Goal: Understand process/instructions

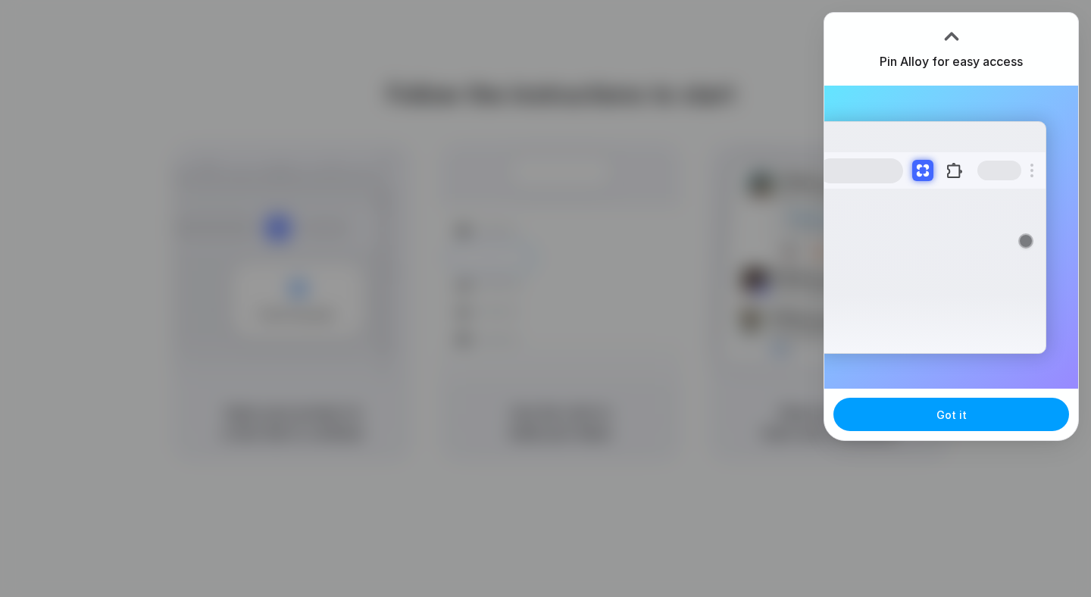
click at [963, 419] on span "Got it" at bounding box center [952, 415] width 30 height 16
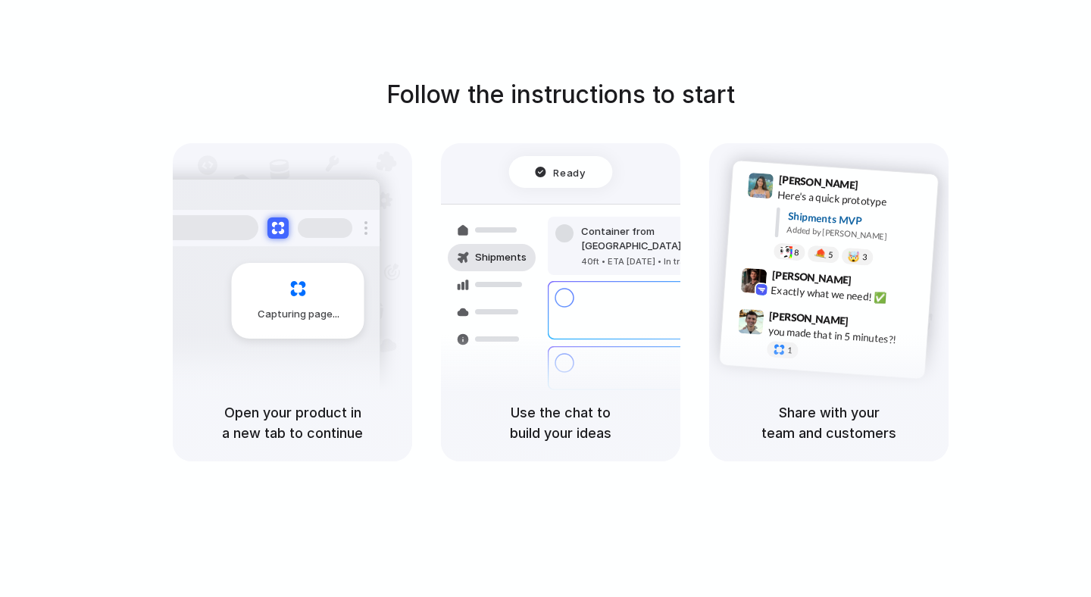
click at [1016, 407] on div "Follow the instructions to start Capturing page Open your product in a new tab …" at bounding box center [560, 269] width 1091 height 385
